Goal: Transaction & Acquisition: Purchase product/service

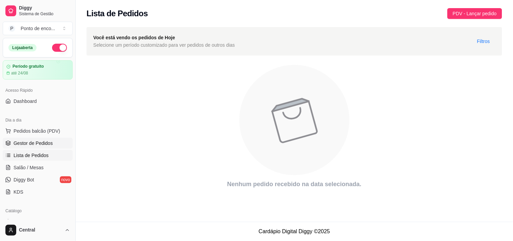
click at [29, 142] on span "Gestor de Pedidos" at bounding box center [33, 143] width 39 height 7
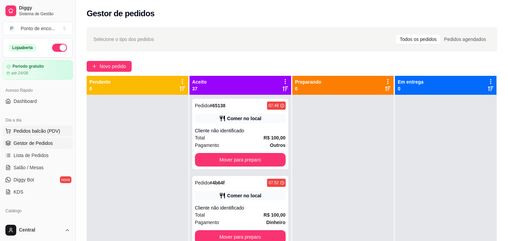
click at [26, 134] on button "Pedidos balcão (PDV)" at bounding box center [38, 130] width 70 height 11
click at [44, 152] on span "Lista de Pedidos" at bounding box center [31, 155] width 35 height 7
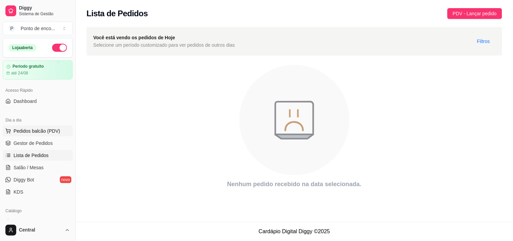
click at [51, 127] on span "Pedidos balcão (PDV)" at bounding box center [37, 130] width 47 height 7
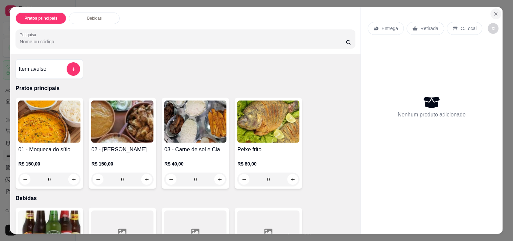
click at [493, 11] on icon "Close" at bounding box center [495, 13] width 5 height 5
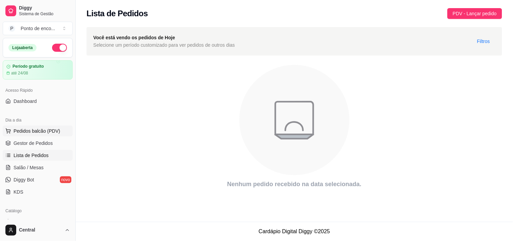
click at [42, 129] on span "Pedidos balcão (PDV)" at bounding box center [37, 130] width 47 height 7
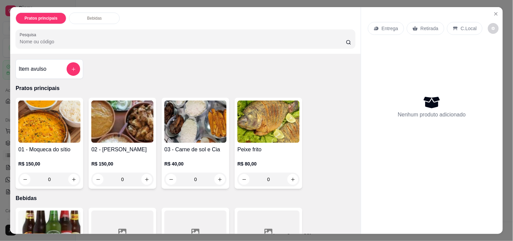
click at [67, 69] on div at bounding box center [74, 69] width 14 height 14
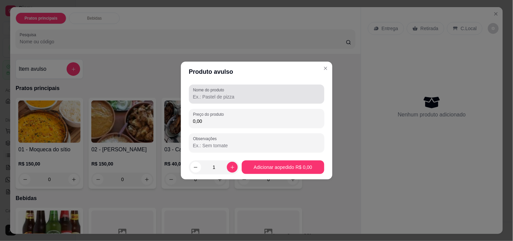
click at [201, 86] on div "Nome do produto" at bounding box center [256, 94] width 135 height 19
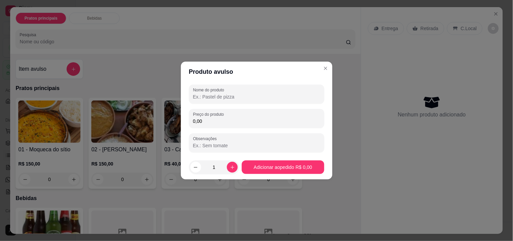
click at [201, 86] on div "Nome do produto" at bounding box center [256, 94] width 135 height 19
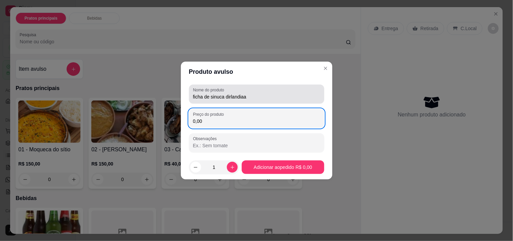
click at [293, 87] on div "Nome do produto ficha de sinuca dirlandiaa" at bounding box center [256, 94] width 135 height 19
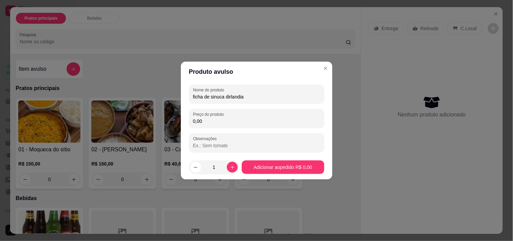
type input "ficha de sinuca dirlandia"
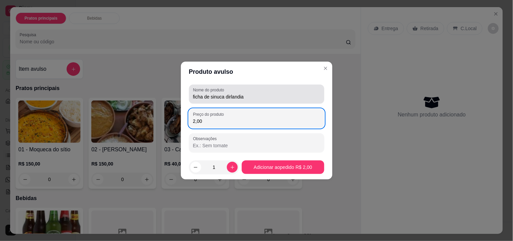
type input "2,00"
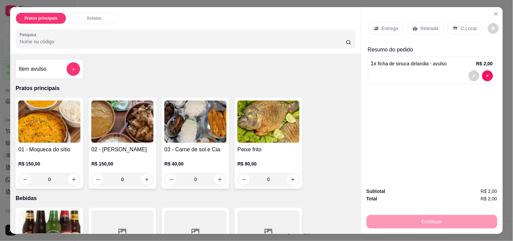
click at [407, 24] on div "Retirada" at bounding box center [426, 28] width 38 height 13
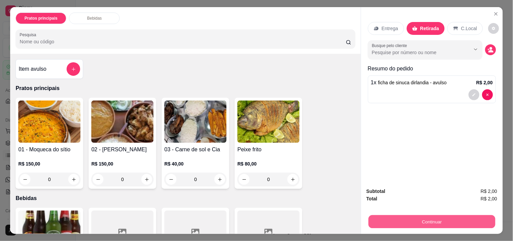
click at [381, 220] on button "Continuar" at bounding box center [431, 221] width 127 height 13
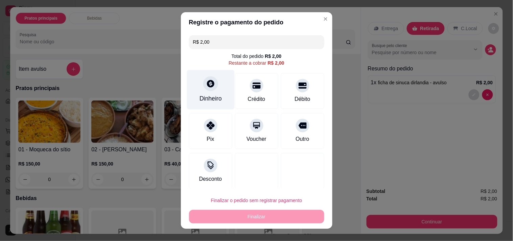
click at [204, 89] on div at bounding box center [210, 83] width 15 height 15
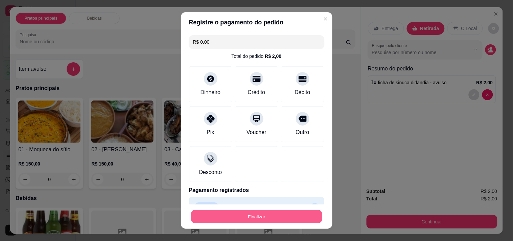
click at [256, 211] on button "Finalizar" at bounding box center [256, 216] width 131 height 13
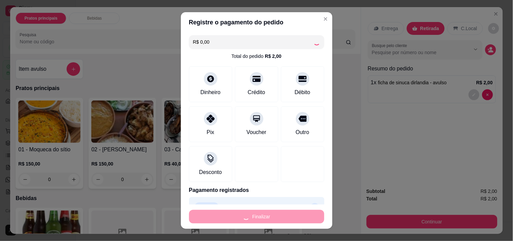
type input "-R$ 2,00"
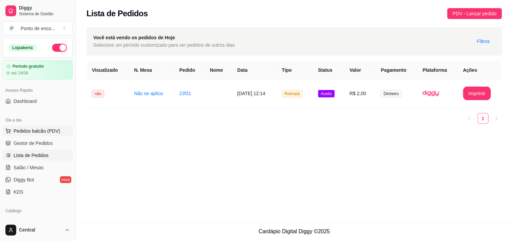
click at [22, 133] on span "Pedidos balcão (PDV)" at bounding box center [37, 130] width 47 height 7
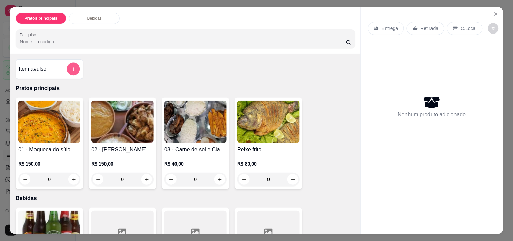
click at [68, 70] on button "add-separate-item" at bounding box center [73, 69] width 13 height 13
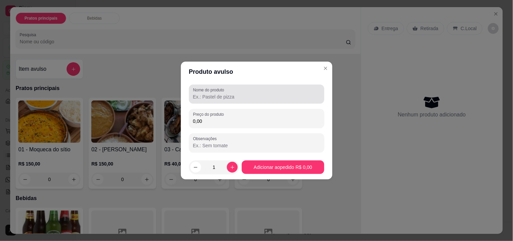
click at [240, 89] on div at bounding box center [256, 94] width 127 height 14
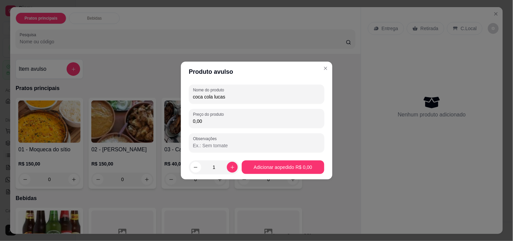
type input "coca cola lucas"
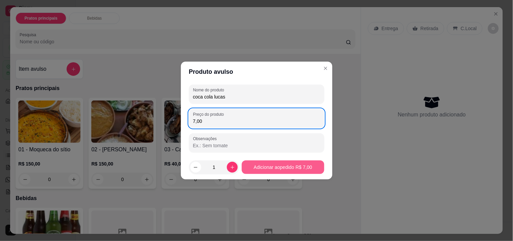
type input "7,00"
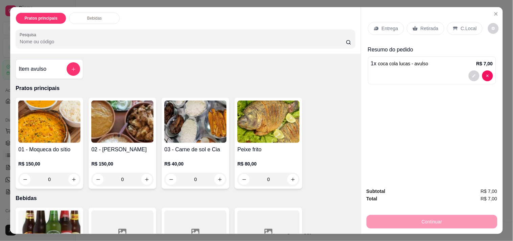
click at [424, 28] on p "Retirada" at bounding box center [430, 28] width 18 height 7
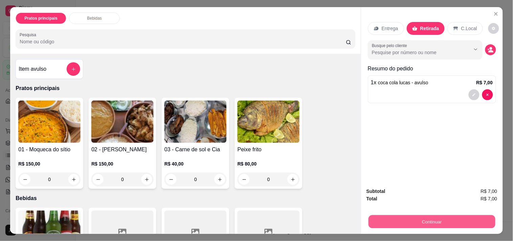
click at [414, 218] on button "Continuar" at bounding box center [431, 221] width 127 height 13
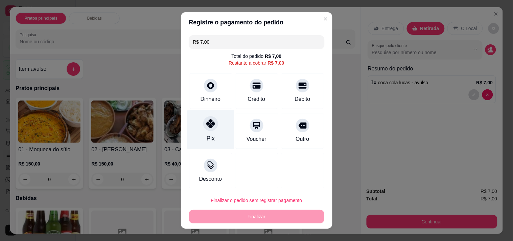
click at [225, 129] on div "Pix" at bounding box center [211, 130] width 48 height 40
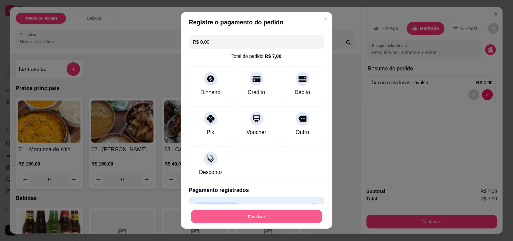
click at [251, 214] on button "Finalizar" at bounding box center [256, 216] width 131 height 13
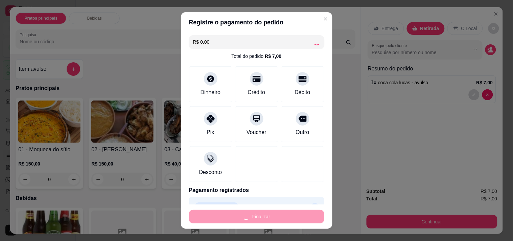
type input "-R$ 7,00"
